Goal: Information Seeking & Learning: Compare options

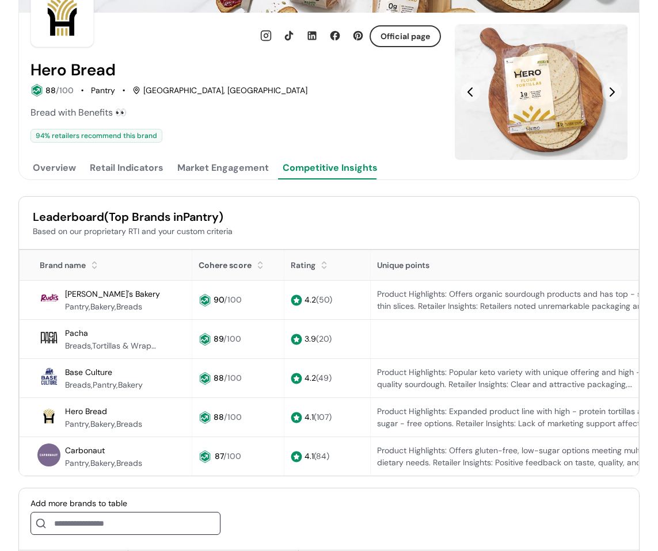
click at [43, 171] on button "Overview" at bounding box center [54, 167] width 48 height 23
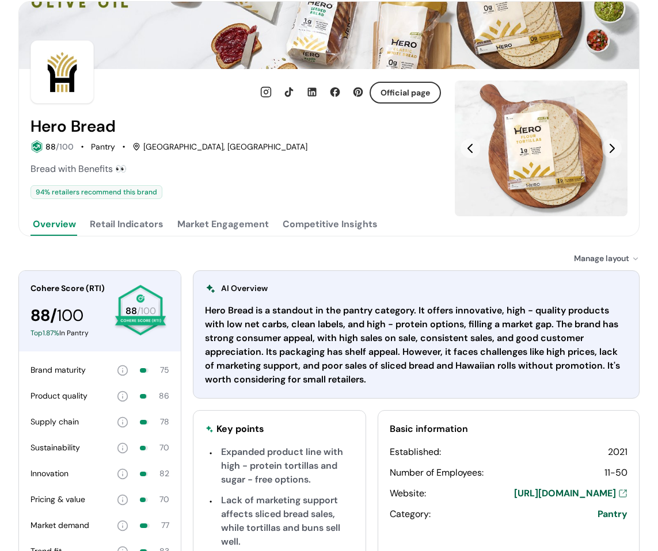
scroll to position [58, 0]
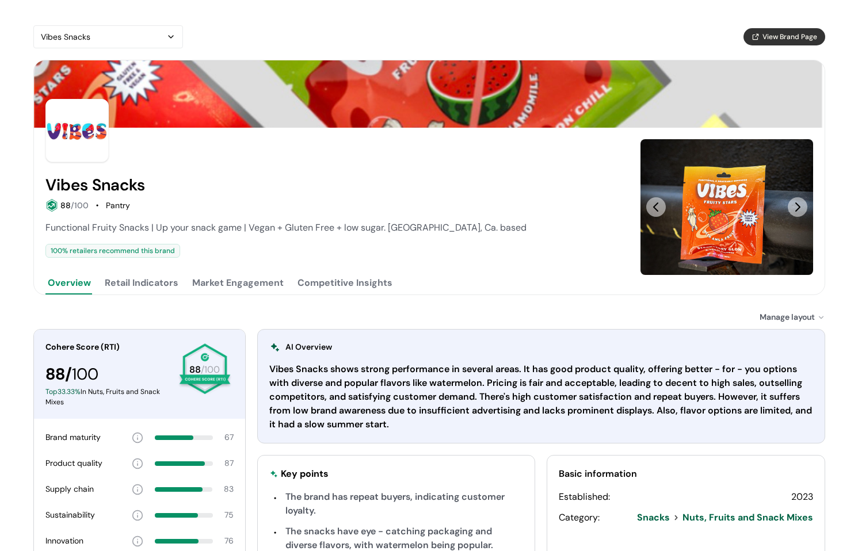
click at [77, 320] on div at bounding box center [396, 317] width 726 height 12
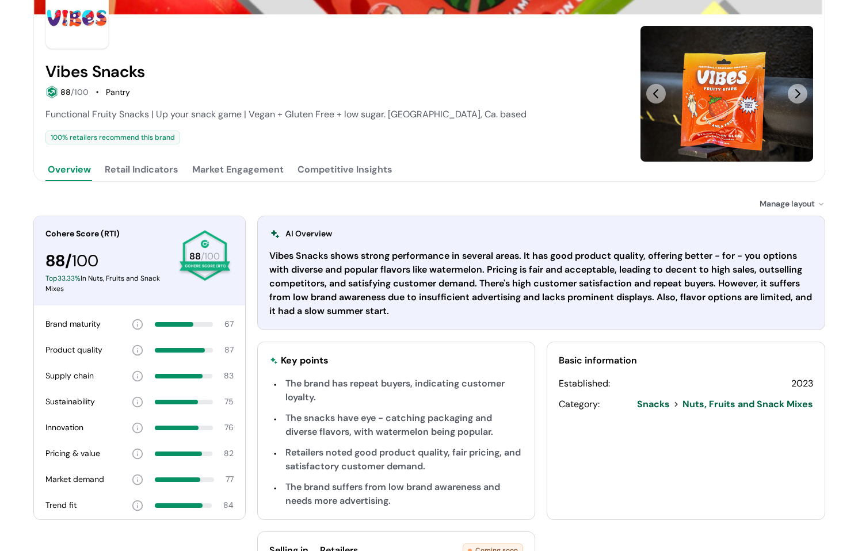
scroll to position [115, 0]
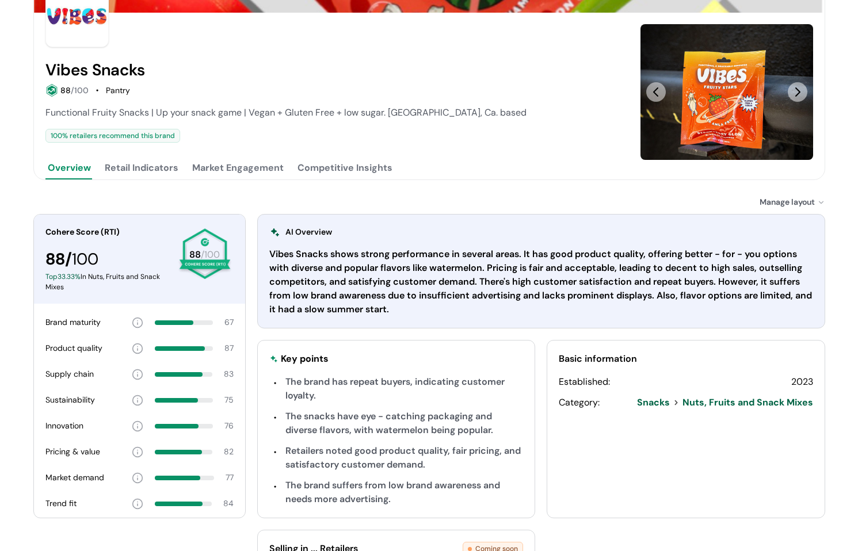
click at [538, 127] on div "Functional Fruity Snacks | Up your snack game | Vegan + Gluten Free + low sugar…" at bounding box center [335, 124] width 581 height 37
click at [361, 169] on button "Competitive Insights" at bounding box center [345, 167] width 100 height 23
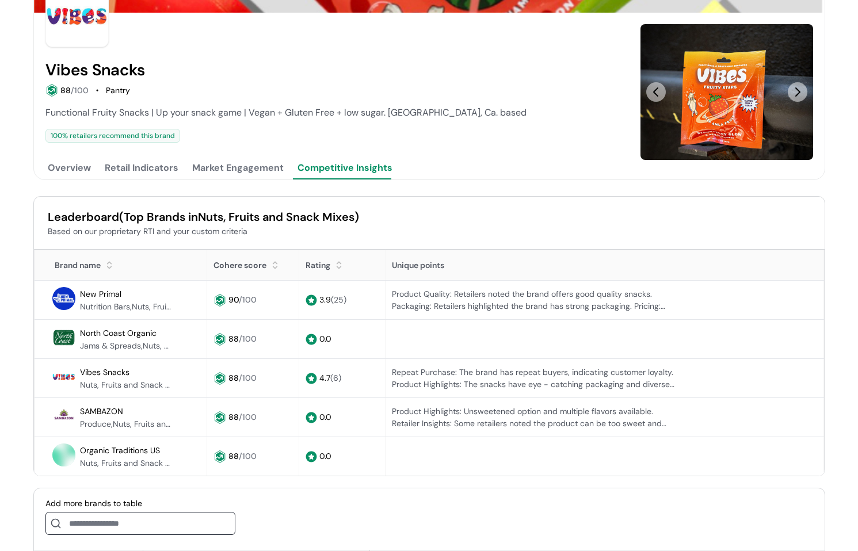
click at [76, 175] on button "Overview" at bounding box center [69, 167] width 48 height 23
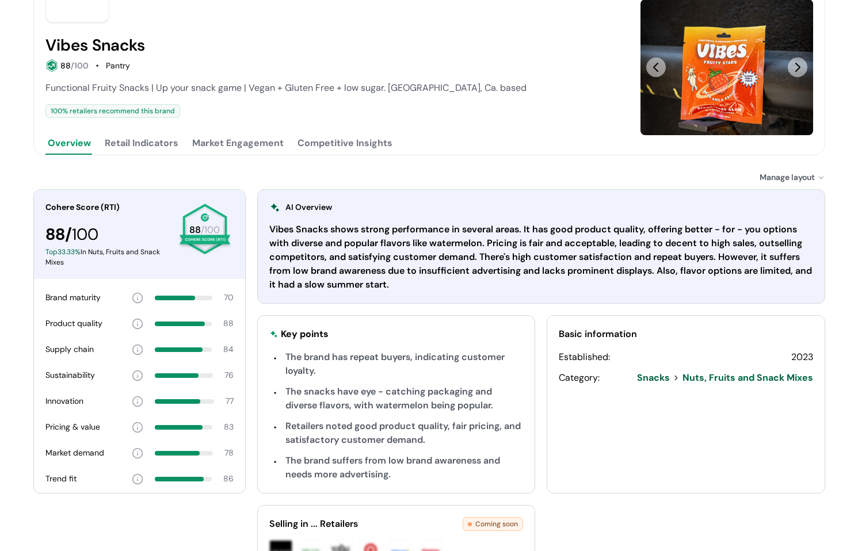
scroll to position [173, 0]
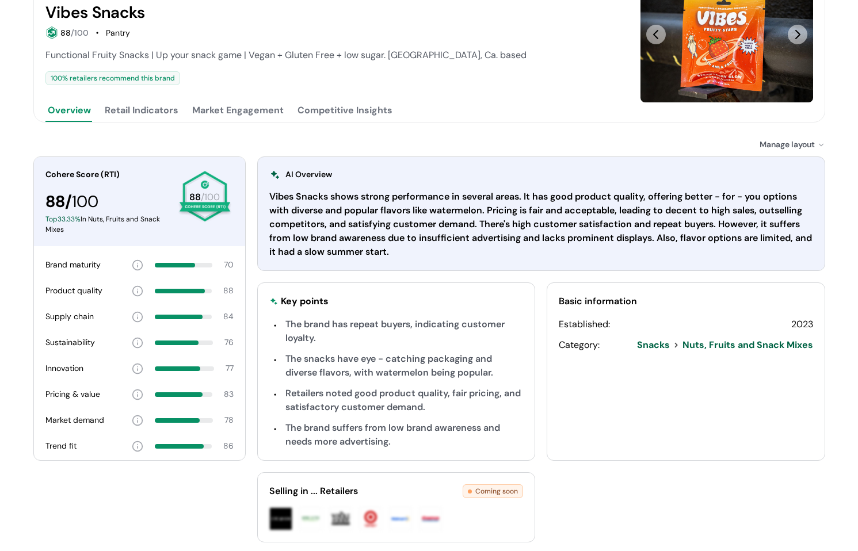
click at [56, 261] on div "Brand maturity" at bounding box center [72, 265] width 55 height 12
click at [108, 353] on div "Sustainability 76" at bounding box center [139, 343] width 211 height 26
click at [832, 124] on div "Vibes Snacks View Brand Page Vibes Snacks 88 /100 Pantry Functional Fruity Snac…" at bounding box center [429, 213] width 828 height 773
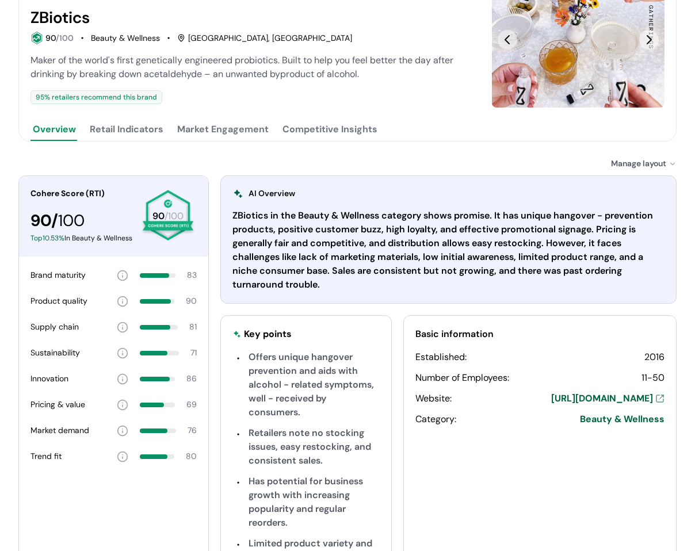
scroll to position [173, 0]
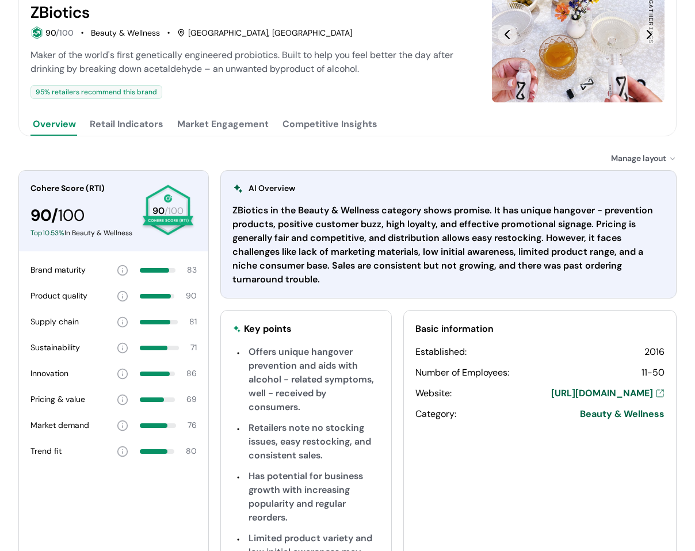
click at [358, 118] on button "Competitive Insights" at bounding box center [330, 124] width 100 height 23
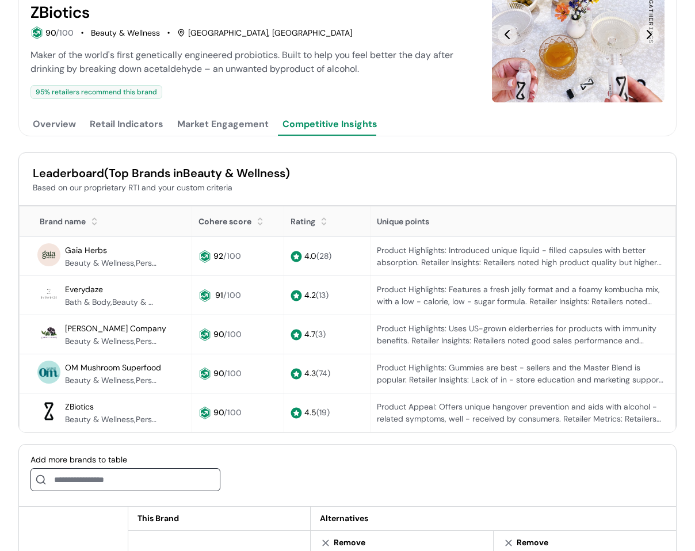
click at [291, 258] on icon at bounding box center [297, 257] width 12 height 12
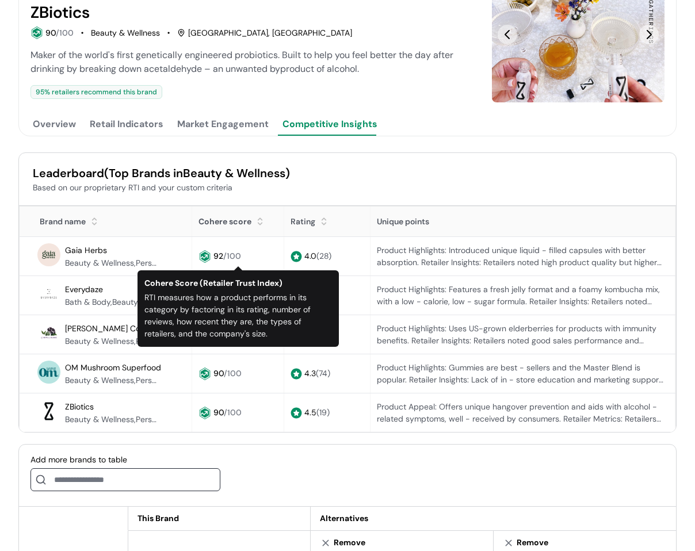
click at [213, 252] on div "92 /100" at bounding box center [237, 256] width 79 height 13
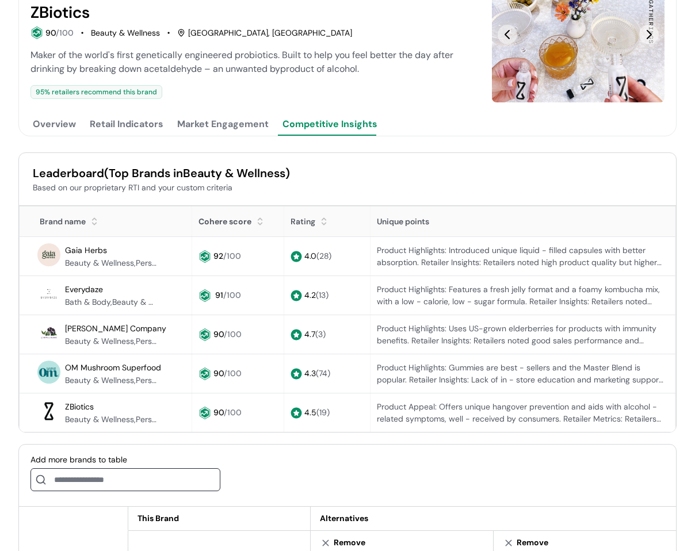
click at [98, 249] on span "Gaia Herbs" at bounding box center [86, 250] width 42 height 10
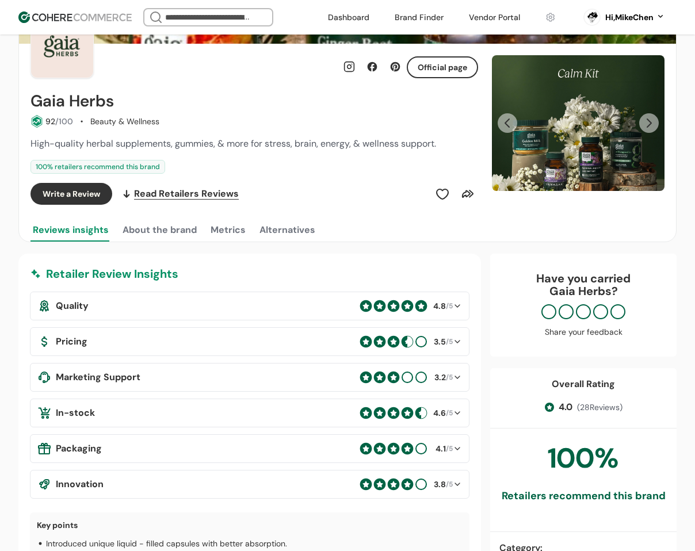
scroll to position [58, 0]
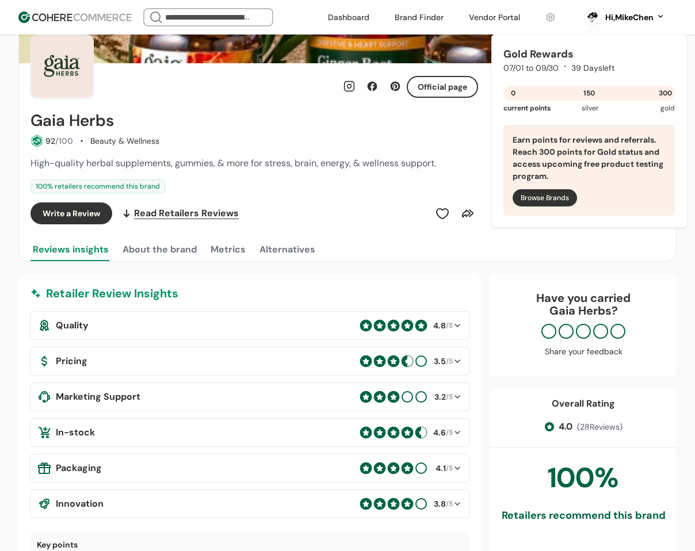
click at [645, 18] on div "Hi, MikeChen" at bounding box center [629, 18] width 48 height 12
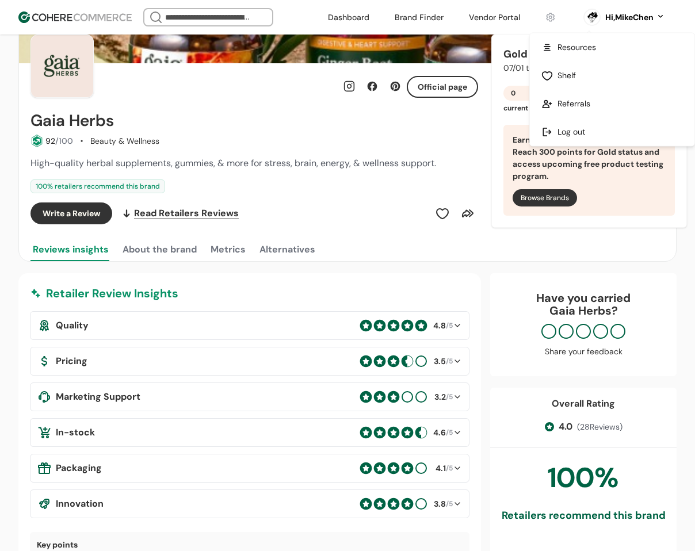
click at [416, 113] on div "Gaia Herbs" at bounding box center [254, 121] width 448 height 18
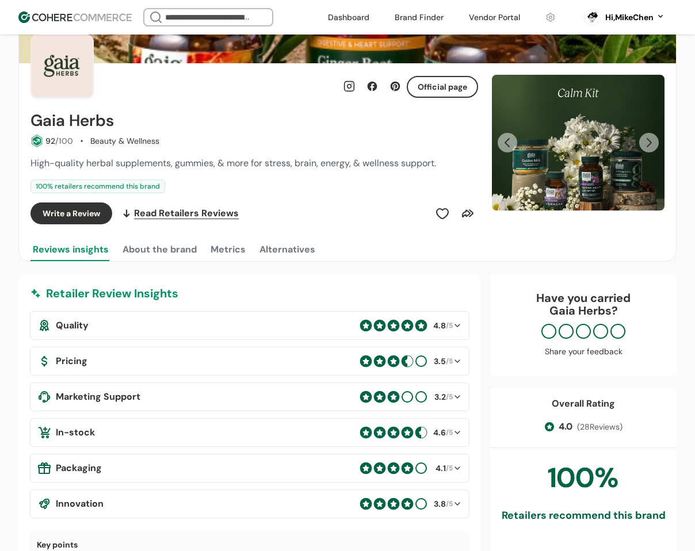
drag, startPoint x: 343, startPoint y: 41, endPoint x: 333, endPoint y: 43, distance: 10.6
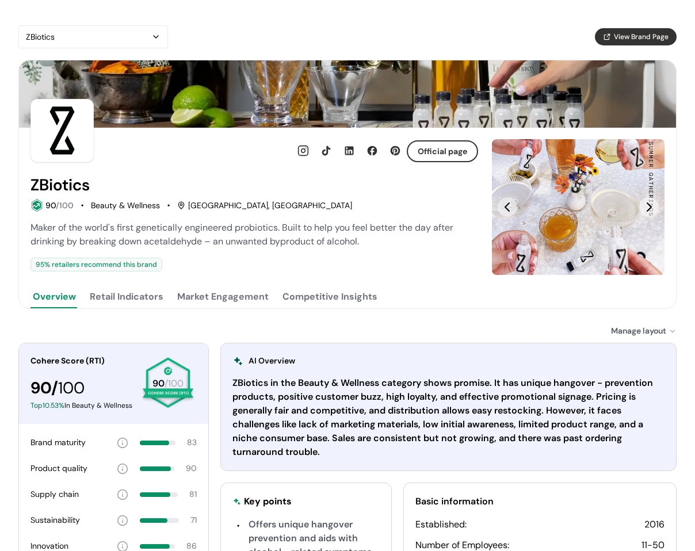
click at [68, 333] on div at bounding box center [314, 331] width 593 height 12
click at [324, 297] on button "Competitive Insights" at bounding box center [330, 296] width 100 height 23
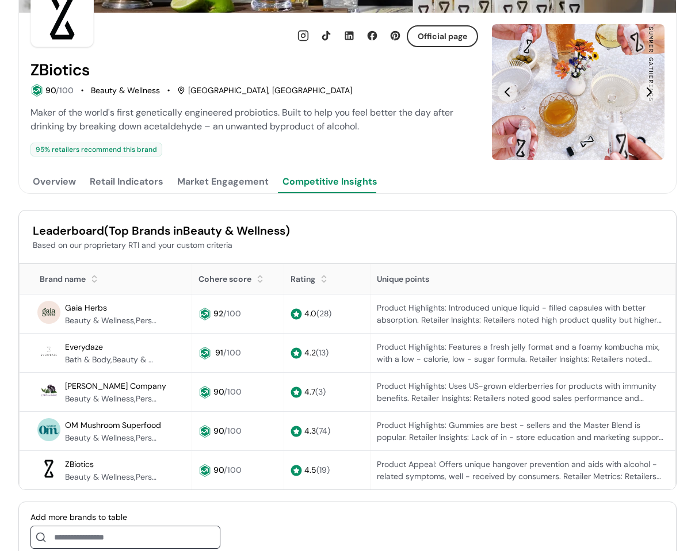
scroll to position [230, 0]
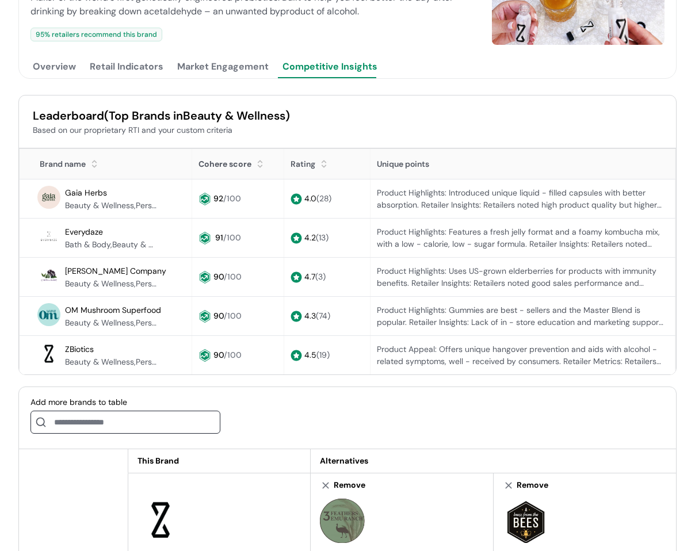
click at [128, 434] on div "Add more brands to table" at bounding box center [125, 417] width 190 height 43
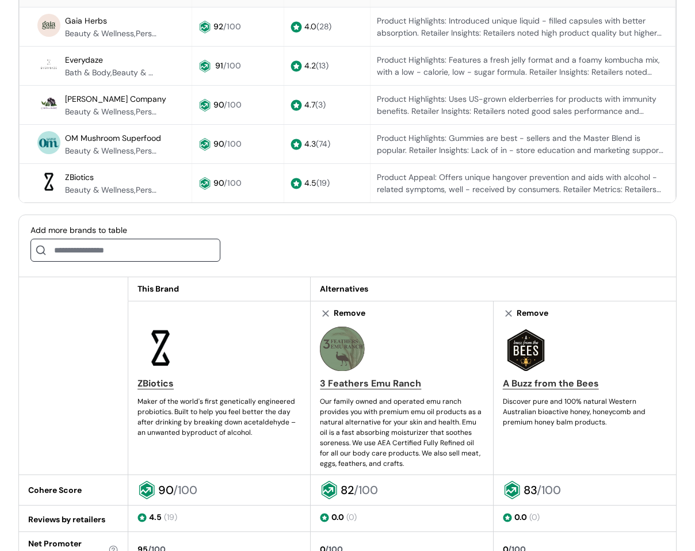
scroll to position [403, 0]
click at [124, 251] on input at bounding box center [125, 249] width 190 height 23
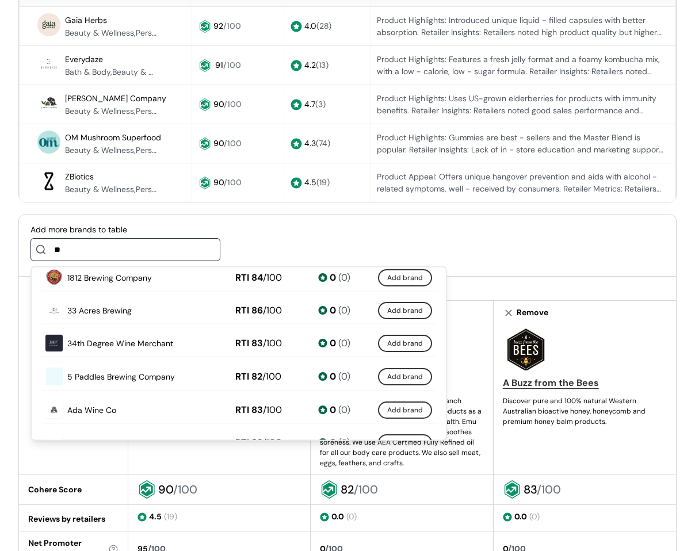
scroll to position [30, 0]
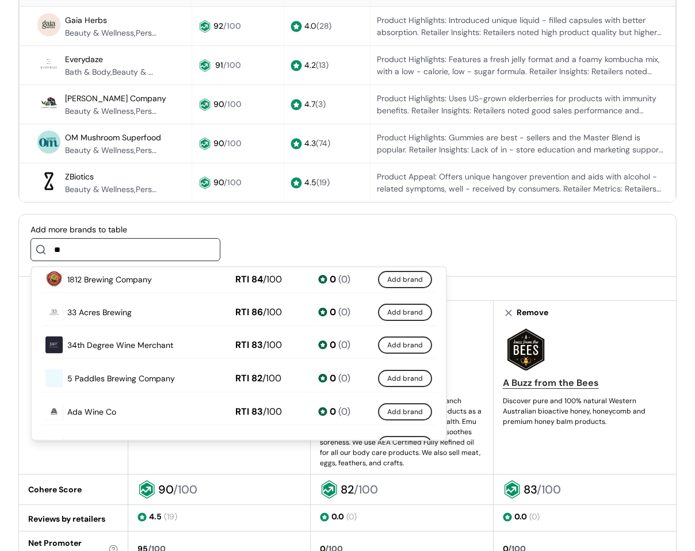
type input "**"
click at [115, 375] on span "5 Paddles Brewing Company" at bounding box center [121, 378] width 108 height 12
click at [384, 379] on button "Add brand" at bounding box center [405, 378] width 54 height 17
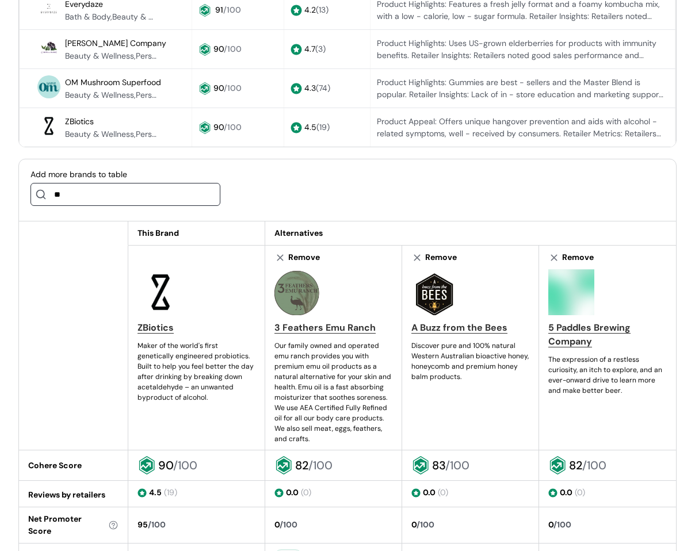
scroll to position [460, 0]
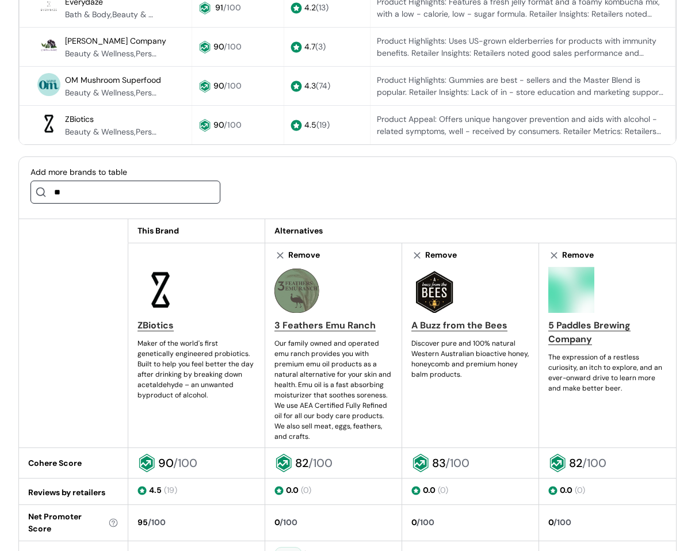
click at [575, 299] on img at bounding box center [571, 290] width 46 height 46
click at [577, 340] on div "5 Paddles Brewing Company" at bounding box center [607, 333] width 119 height 28
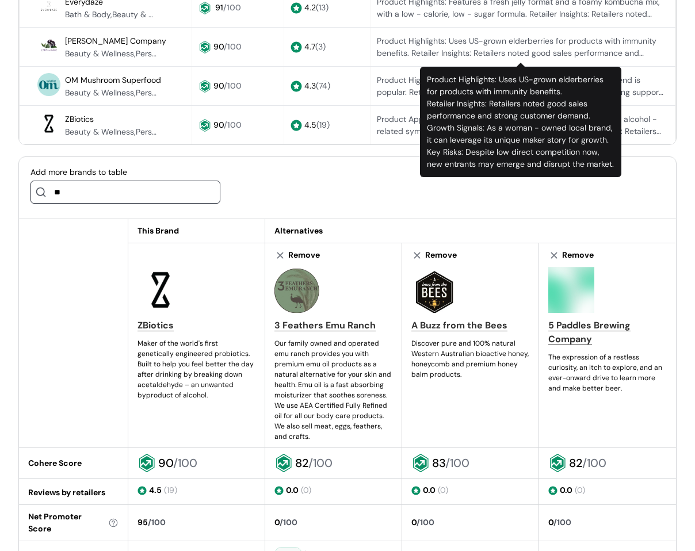
click at [151, 192] on input "**" at bounding box center [125, 192] width 190 height 23
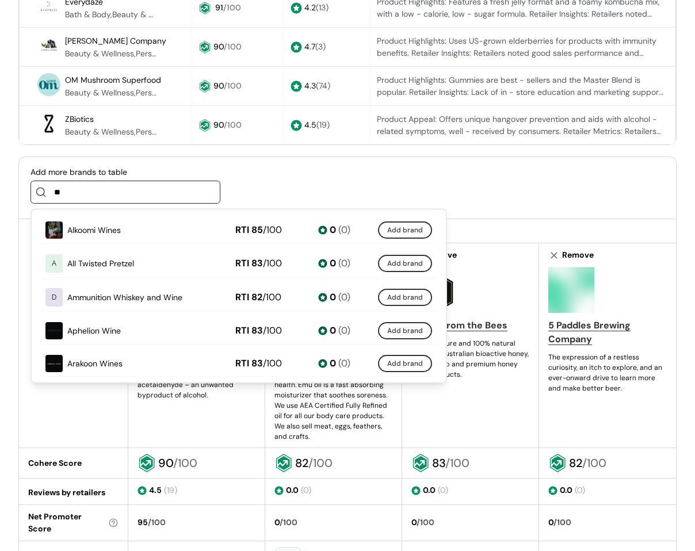
scroll to position [288, 0]
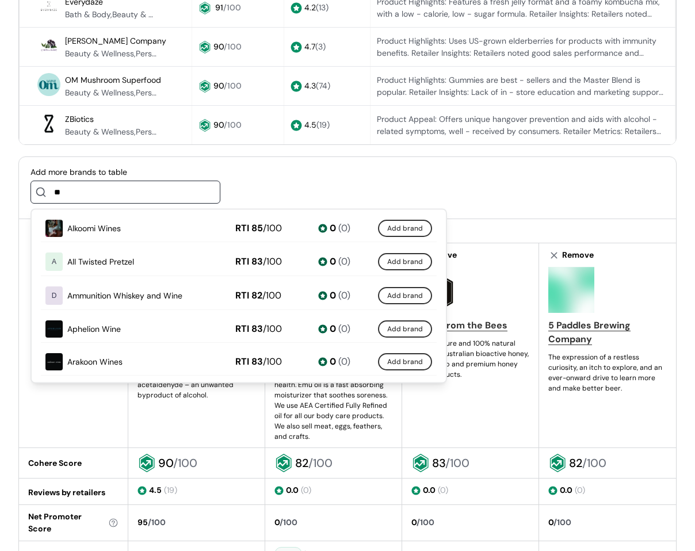
click at [74, 300] on span "Ammunition Whiskey and Wine" at bounding box center [124, 296] width 115 height 12
click at [56, 296] on p "D" at bounding box center [54, 296] width 5 height 0
click at [384, 297] on button "Add brand" at bounding box center [405, 296] width 54 height 17
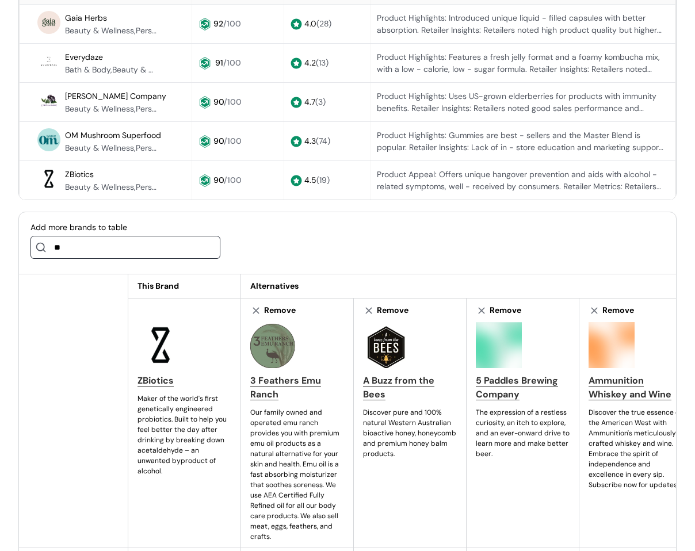
scroll to position [403, 0]
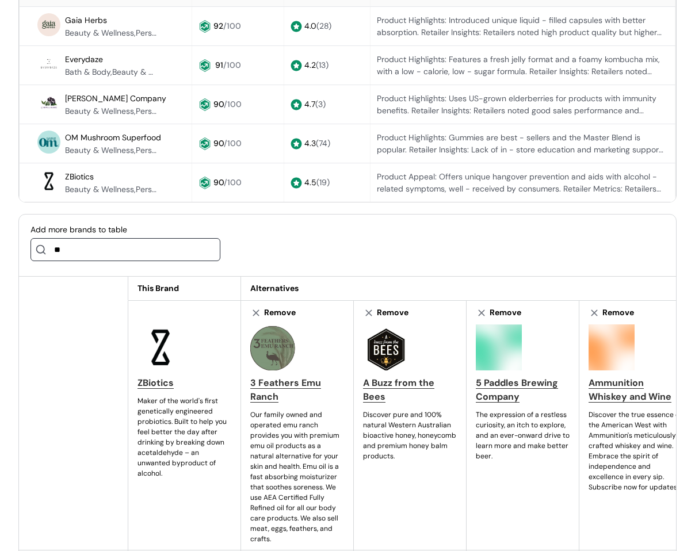
drag, startPoint x: 323, startPoint y: 270, endPoint x: 299, endPoint y: 251, distance: 31.5
click at [299, 251] on div "Add more brands to table **" at bounding box center [347, 246] width 657 height 62
drag, startPoint x: 71, startPoint y: 275, endPoint x: 79, endPoint y: 262, distance: 14.7
click at [71, 275] on div "Add more brands to table **" at bounding box center [347, 246] width 657 height 62
click at [86, 249] on input "**" at bounding box center [125, 249] width 190 height 23
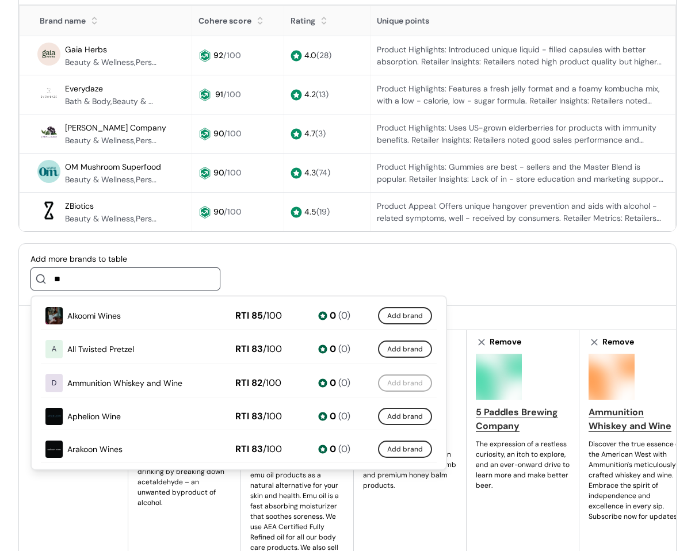
scroll to position [345, 0]
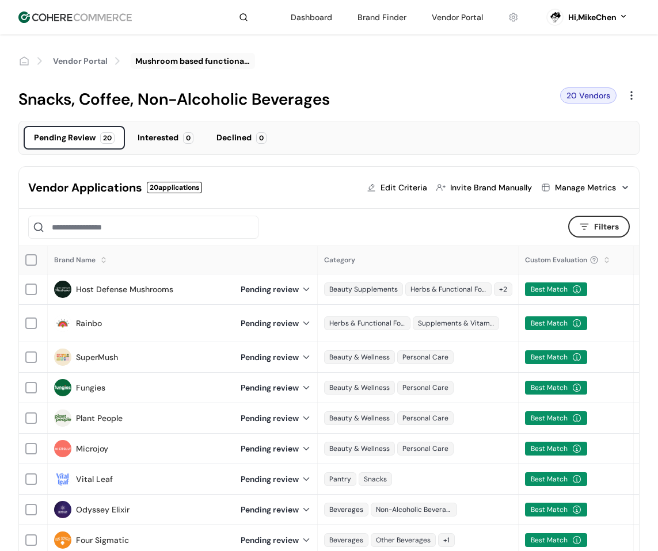
click at [141, 221] on input at bounding box center [143, 227] width 230 height 23
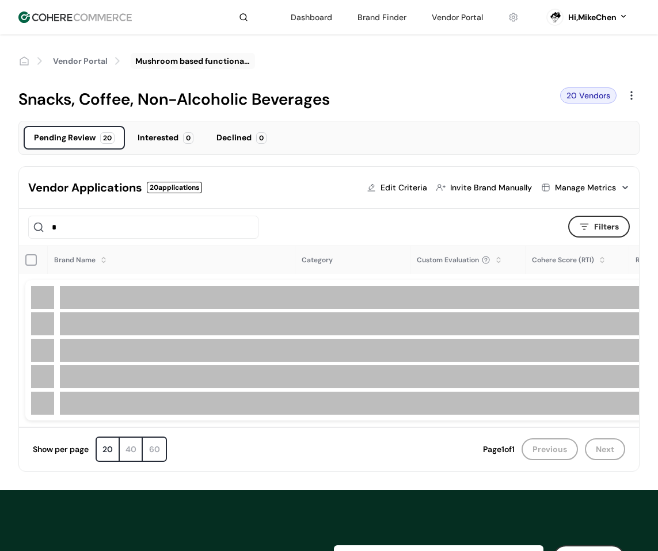
type input "*"
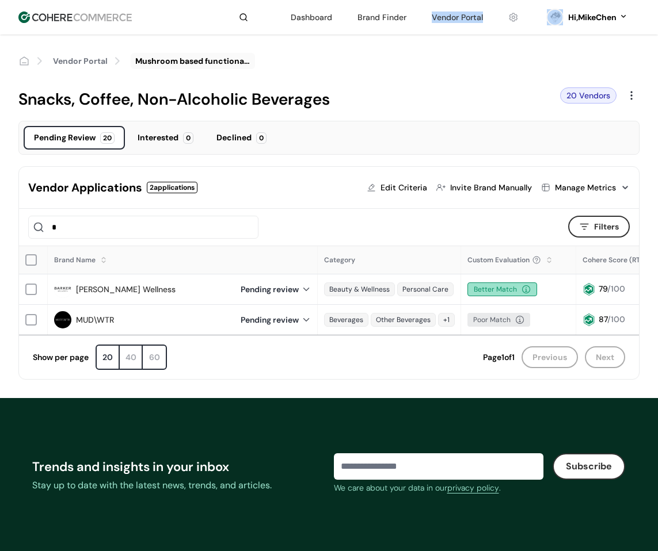
drag, startPoint x: 412, startPoint y: 16, endPoint x: 469, endPoint y: 17, distance: 57.5
click at [469, 17] on div "Dashboard Brand Finder Vendor Portal" at bounding box center [405, 17] width 242 height 17
copy header "Vendor Portal"
drag, startPoint x: 26, startPoint y: 186, endPoint x: 141, endPoint y: 186, distance: 115.1
click at [141, 186] on div "Vendor Applications 2 applications Edit Criteria Invite Brand Manually Manage M…" at bounding box center [329, 188] width 620 height 42
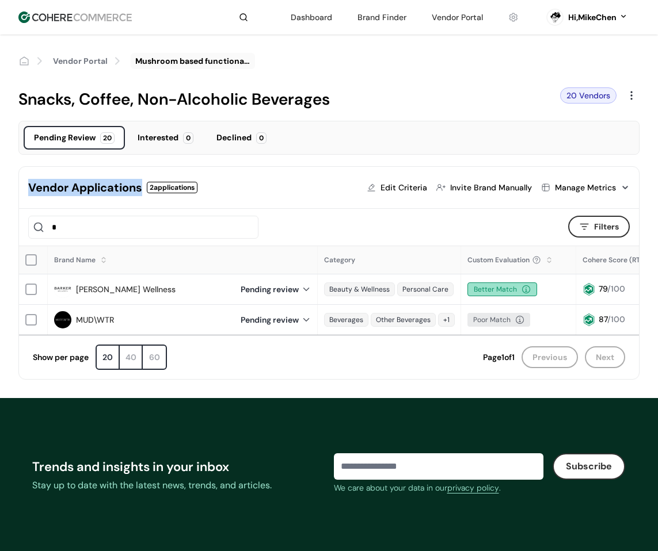
copy div "Vendor Applications"
